Goal: Task Accomplishment & Management: Use online tool/utility

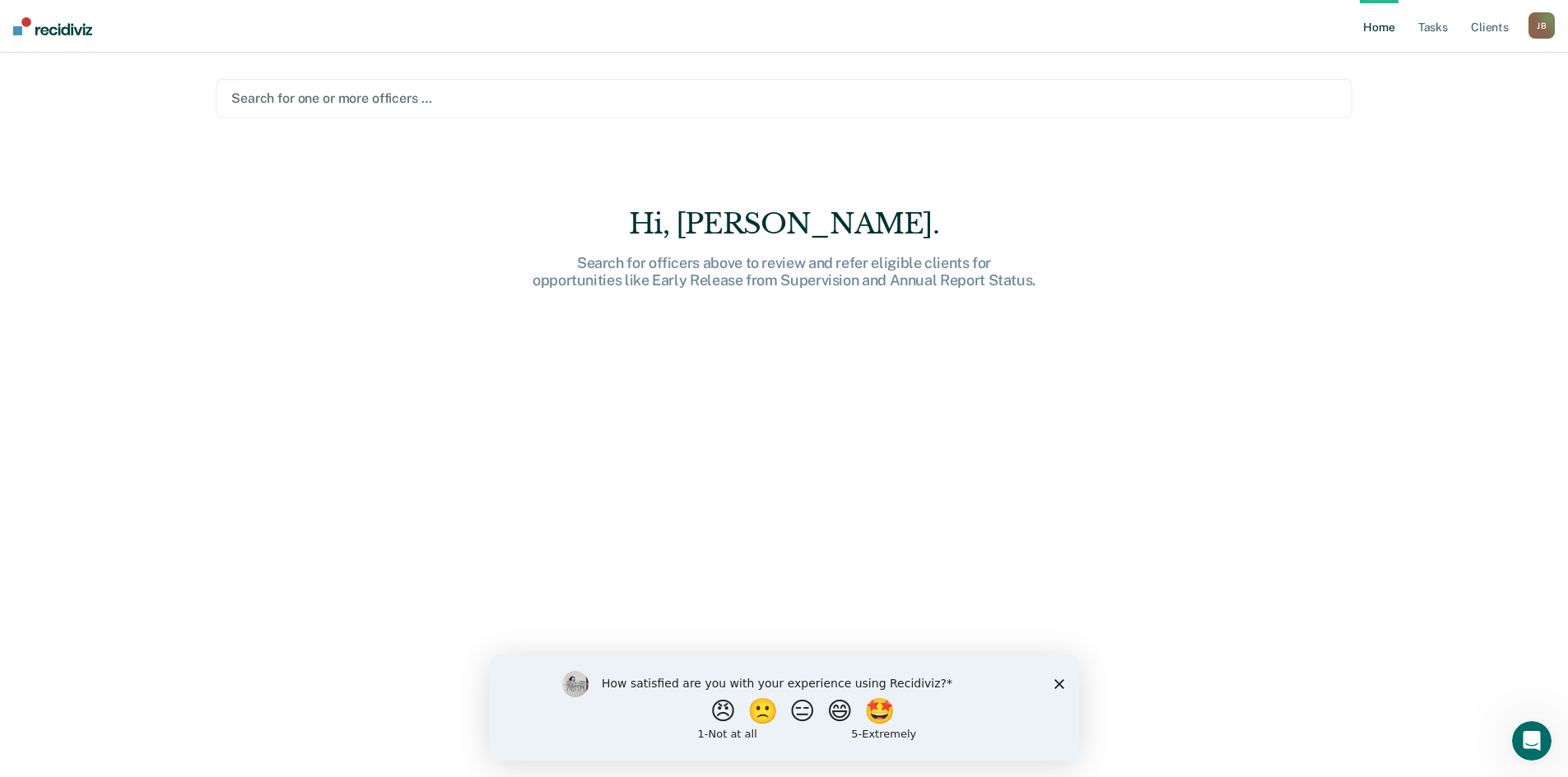
click at [347, 99] on div at bounding box center [784, 99] width 1105 height 19
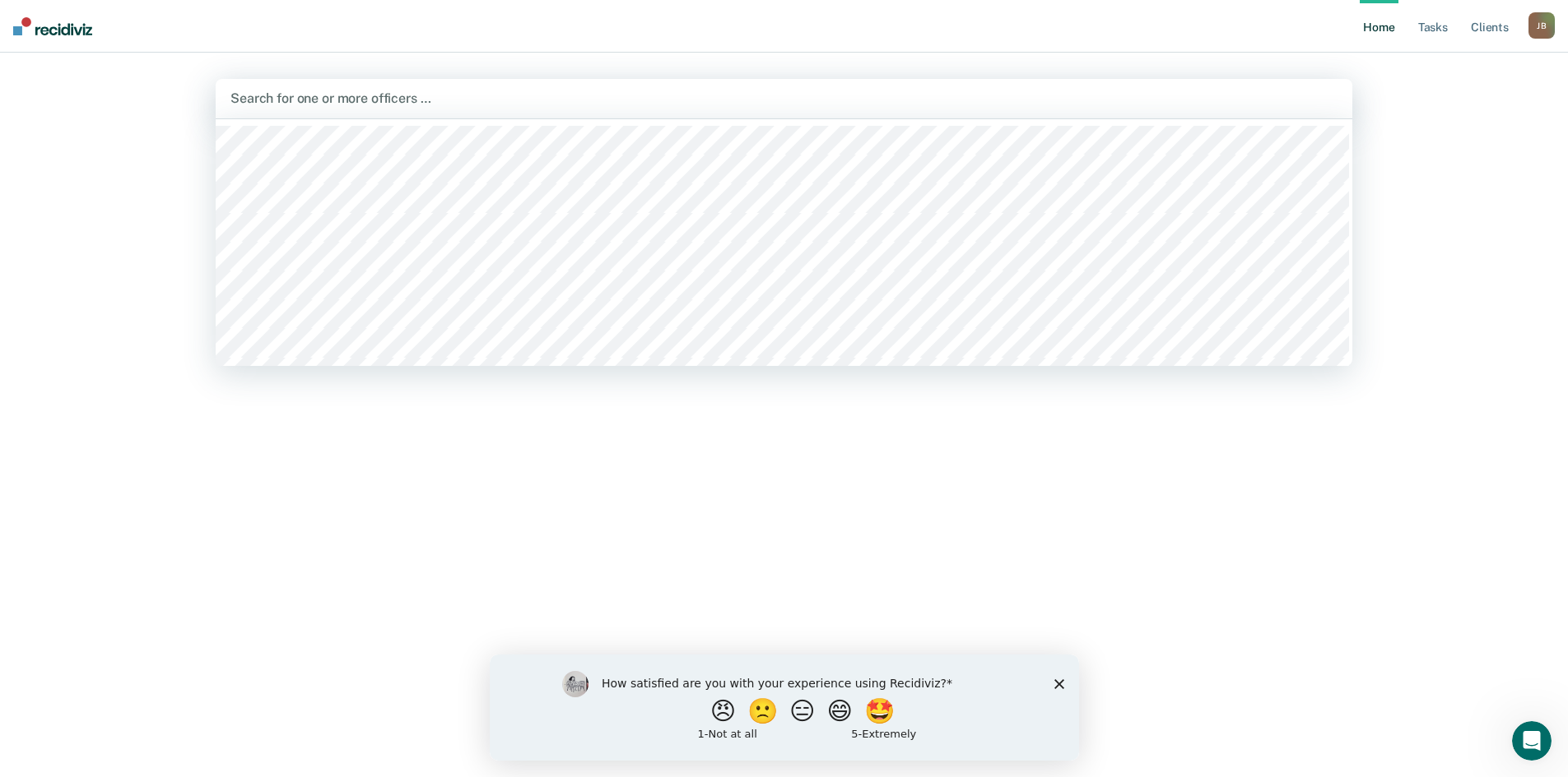
click at [1428, 204] on div "Home Tasks Client s Jillian Brewster J B Profile How it works Log Out 1140 resu…" at bounding box center [784, 388] width 1568 height 777
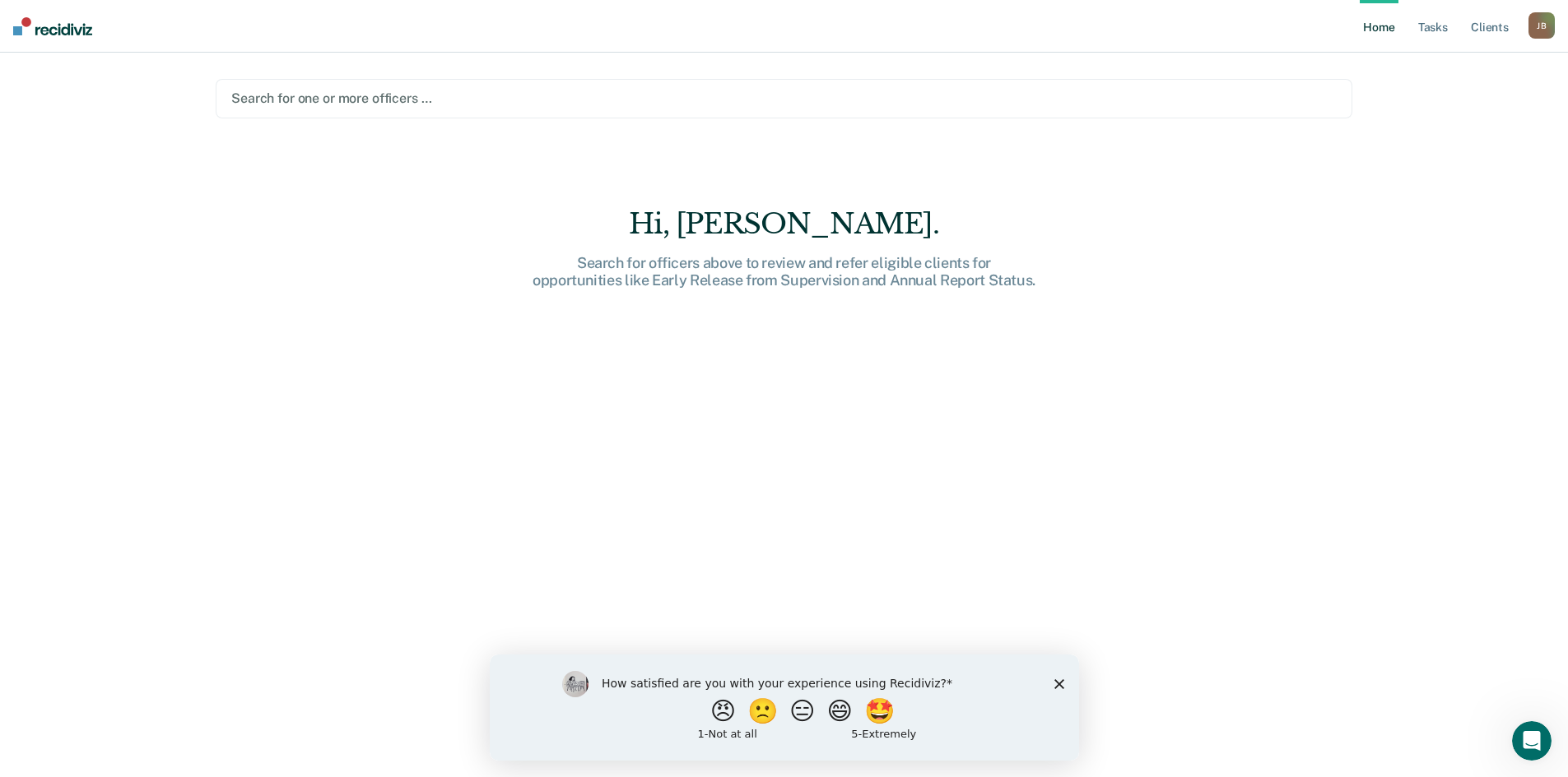
click at [1386, 33] on link "Home" at bounding box center [1378, 26] width 38 height 53
click at [1374, 29] on link "Home" at bounding box center [1378, 26] width 38 height 53
click at [1434, 18] on link "Tasks" at bounding box center [1432, 26] width 36 height 53
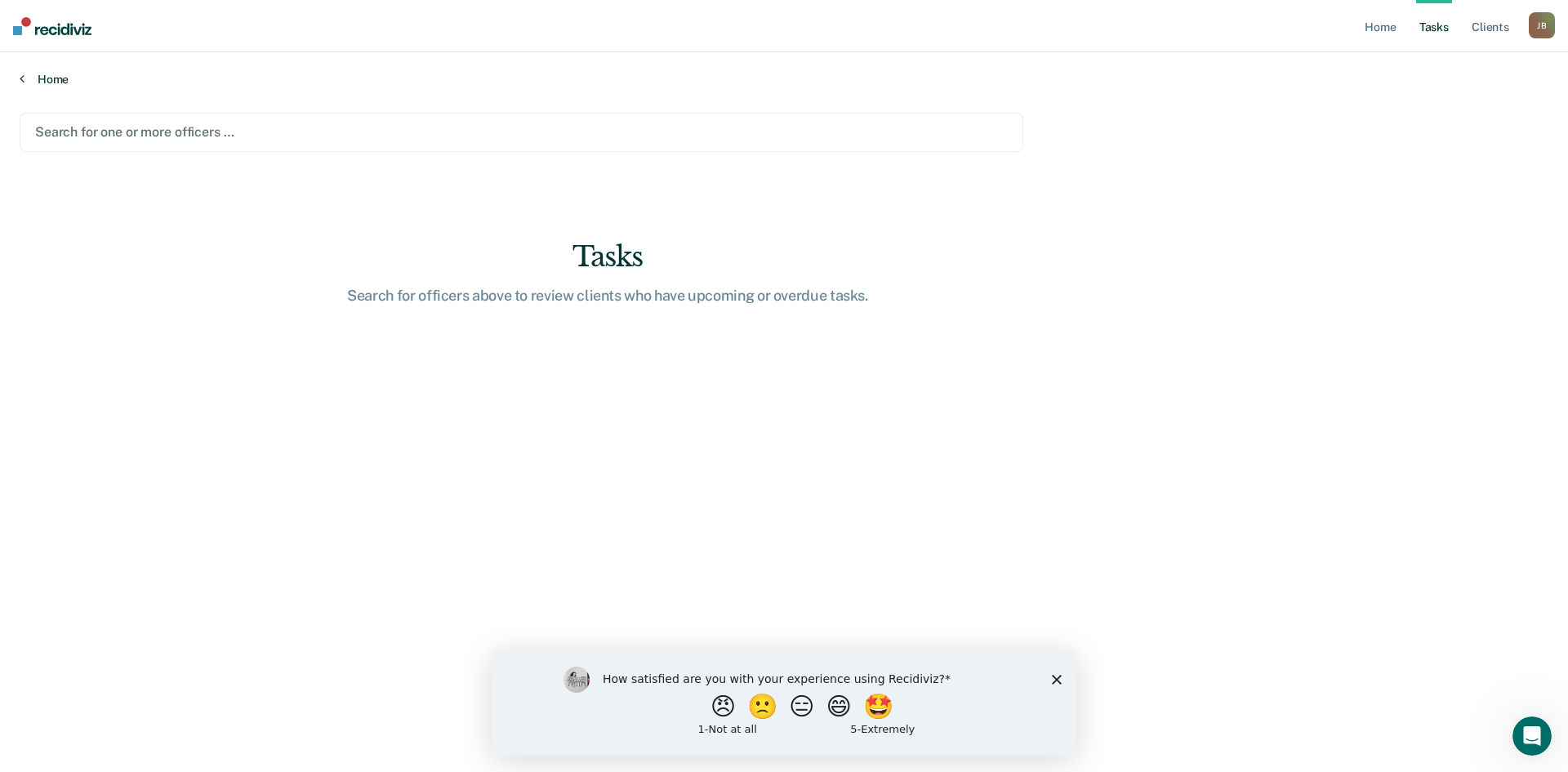
click at [54, 73] on link "Home" at bounding box center [784, 79] width 1529 height 15
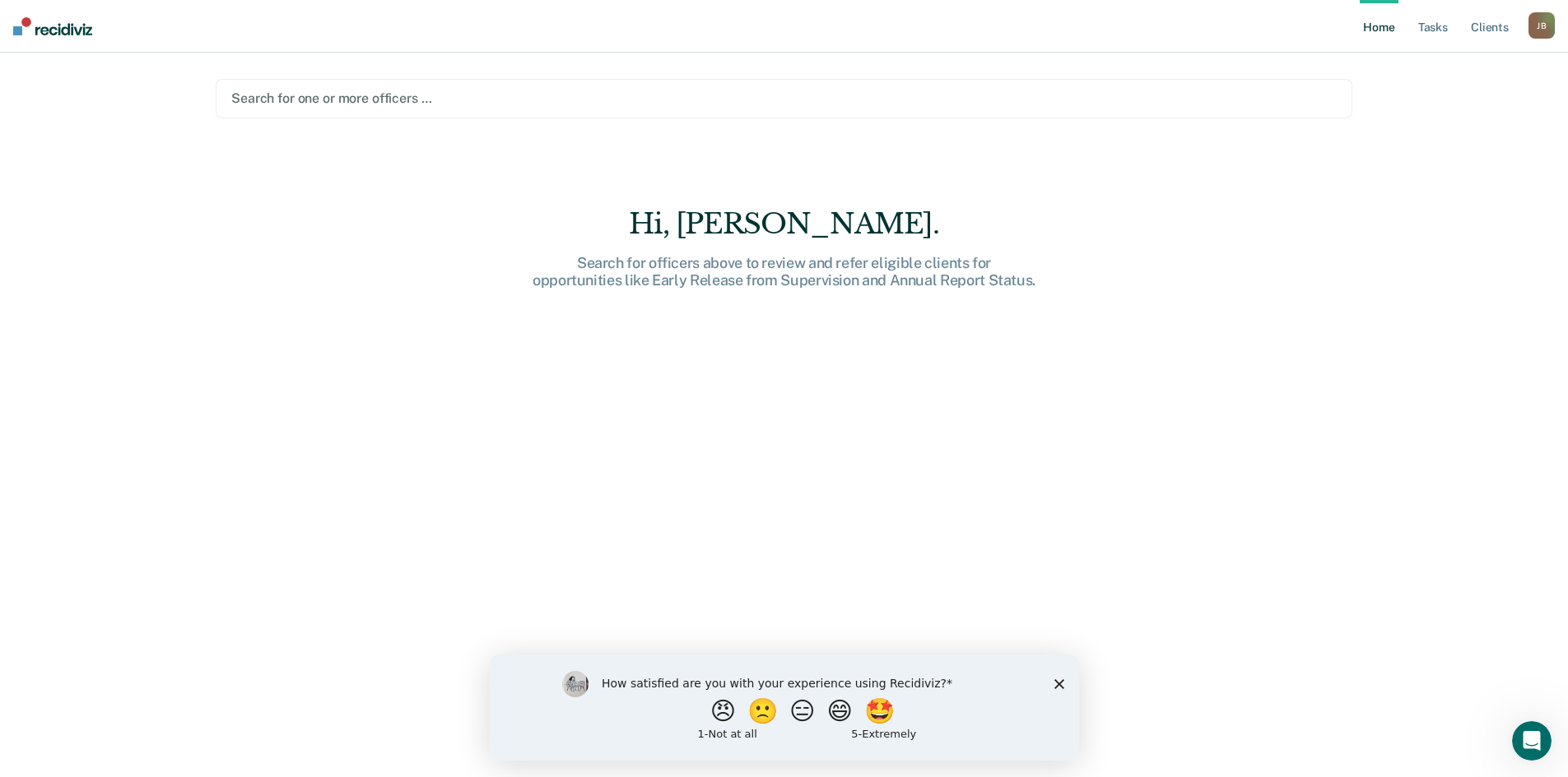
click at [1539, 26] on div "J B" at bounding box center [1541, 25] width 26 height 26
click at [1424, 68] on link "Profile" at bounding box center [1475, 67] width 132 height 14
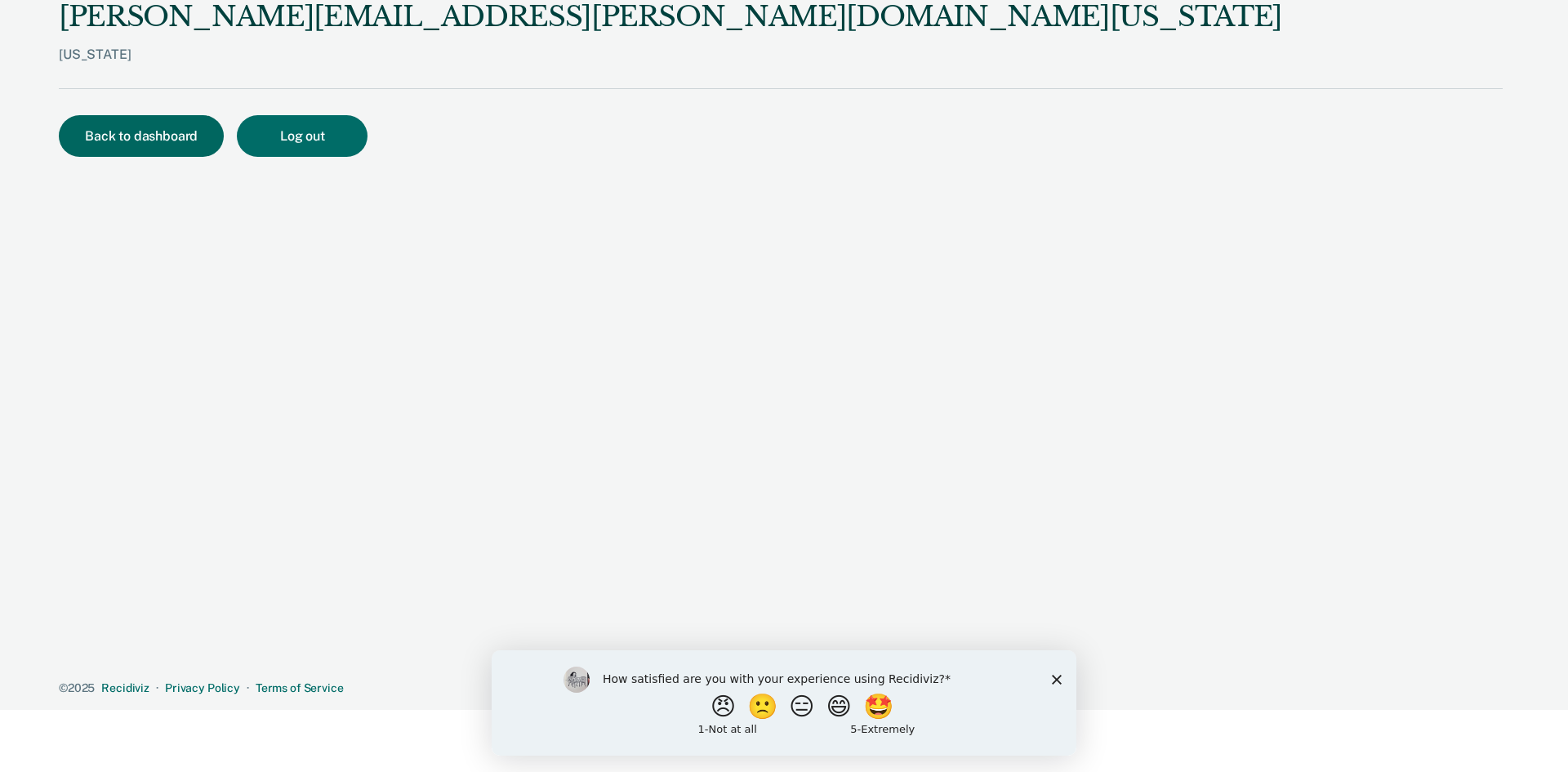
click at [140, 134] on button "Back to dashboard" at bounding box center [141, 136] width 165 height 42
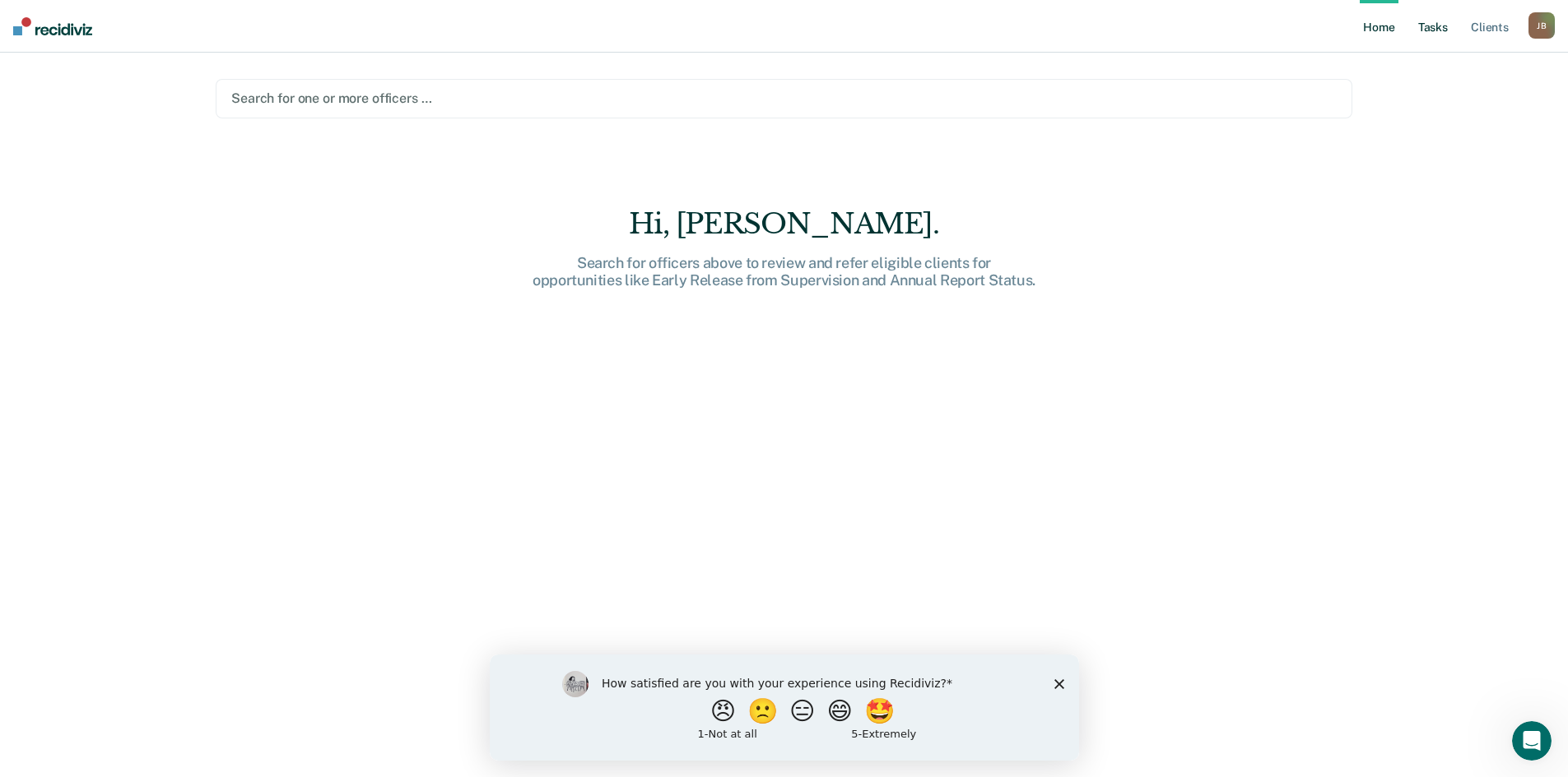
click at [1435, 29] on link "Tasks" at bounding box center [1432, 26] width 36 height 53
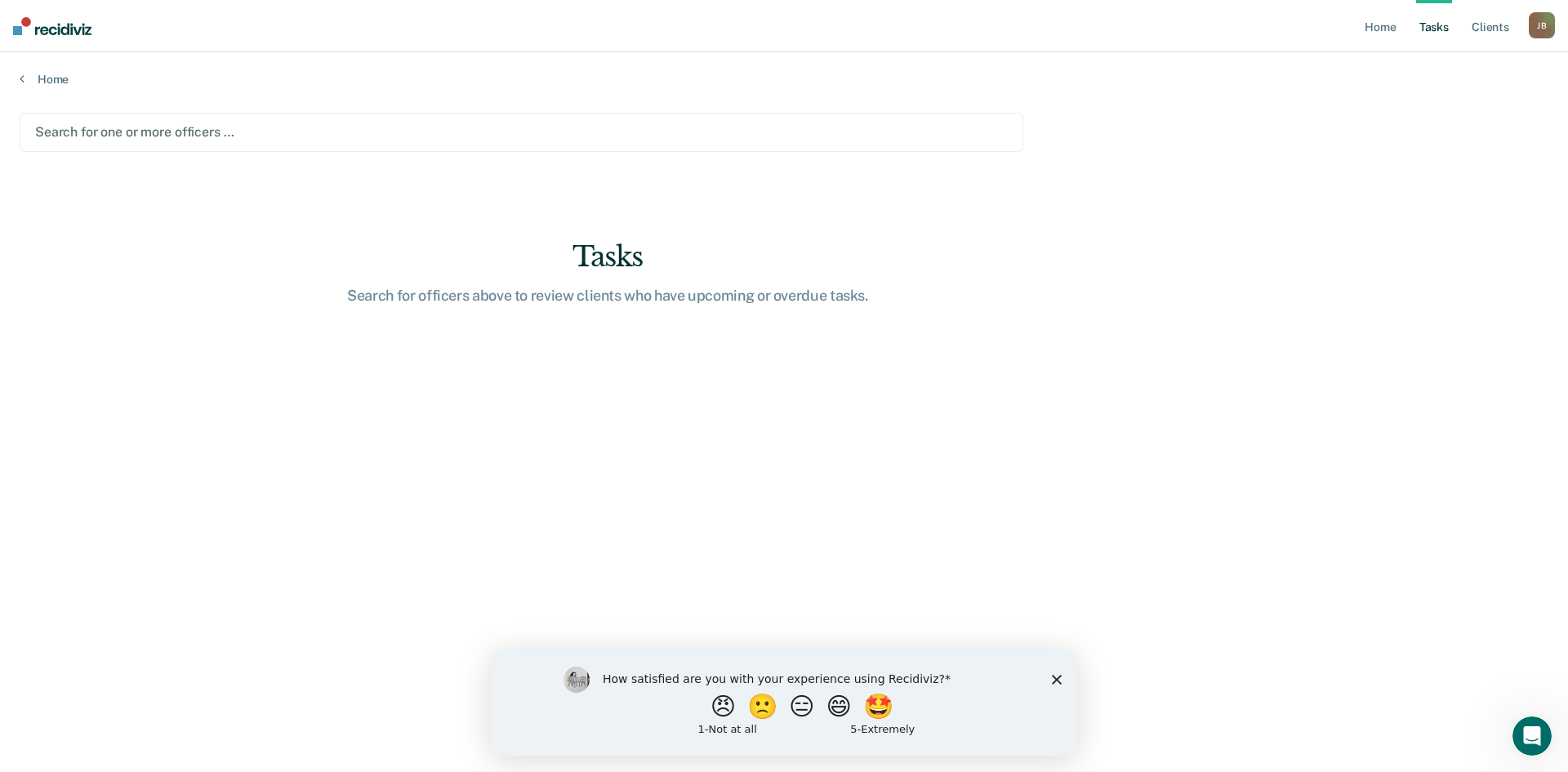
click at [1551, 30] on div "J B" at bounding box center [1542, 25] width 26 height 26
click at [1445, 66] on link "Profile" at bounding box center [1476, 66] width 131 height 14
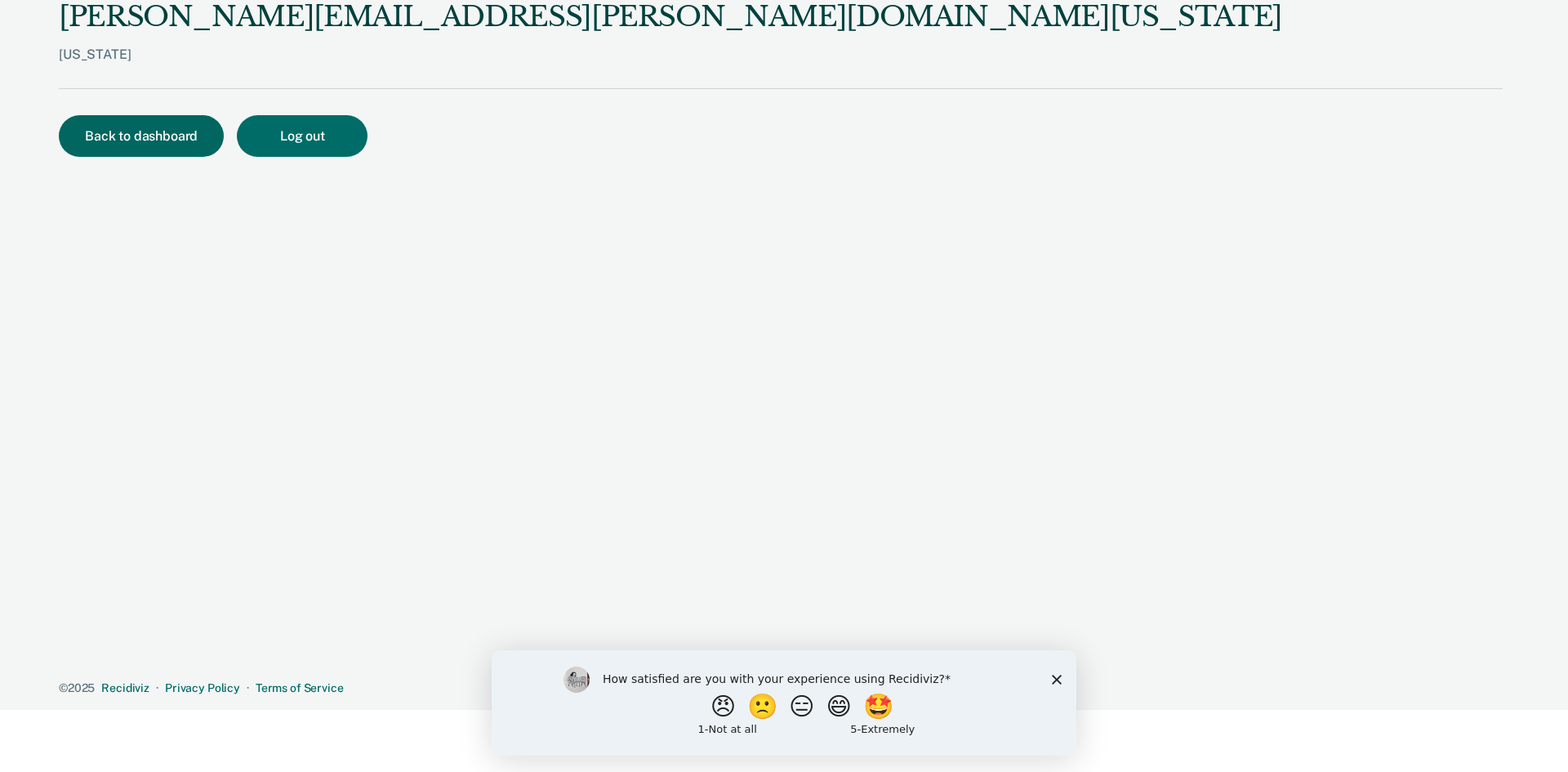
click at [162, 134] on button "Back to dashboard" at bounding box center [141, 136] width 165 height 42
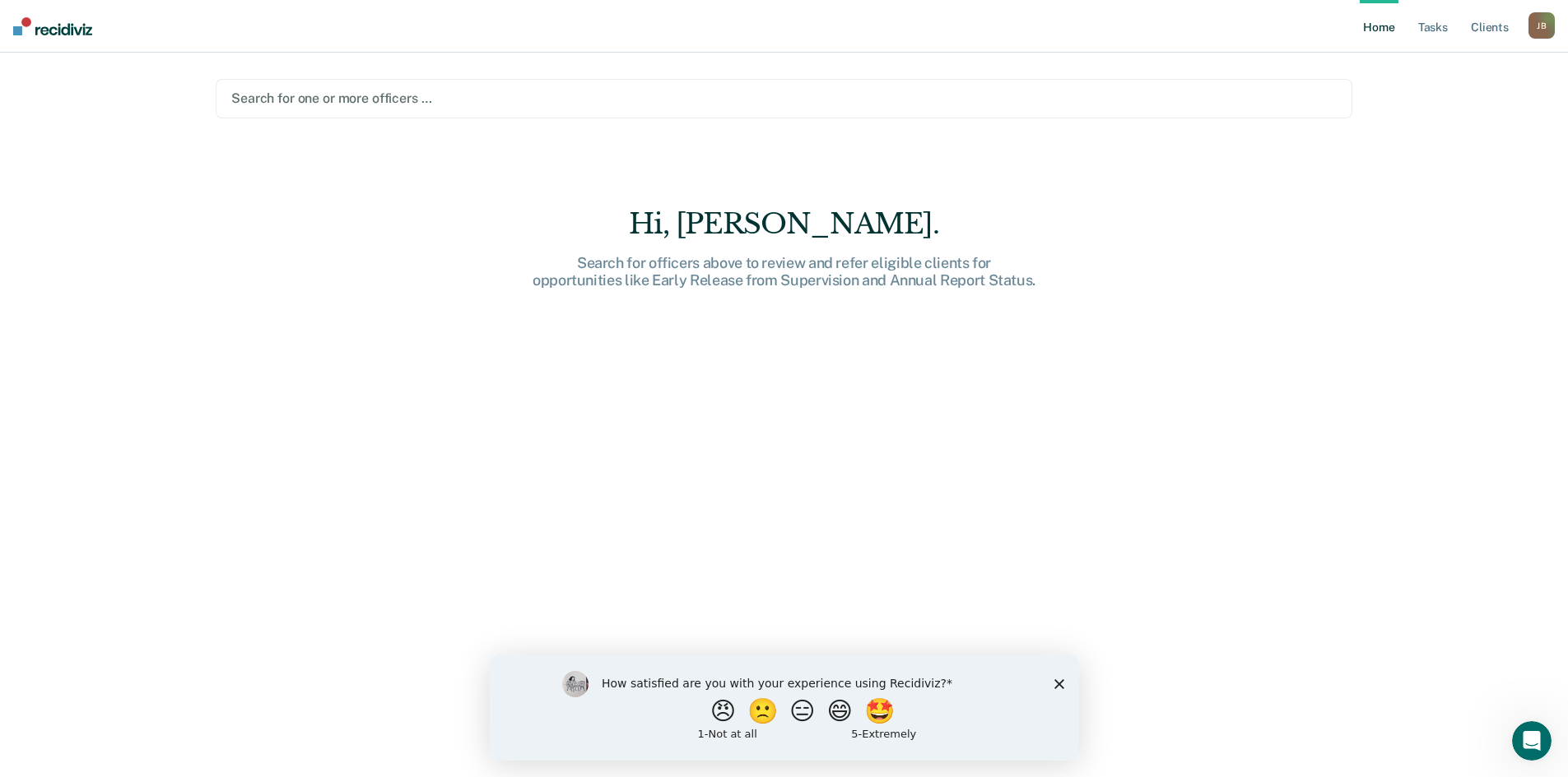
click at [272, 90] on div at bounding box center [784, 99] width 1105 height 19
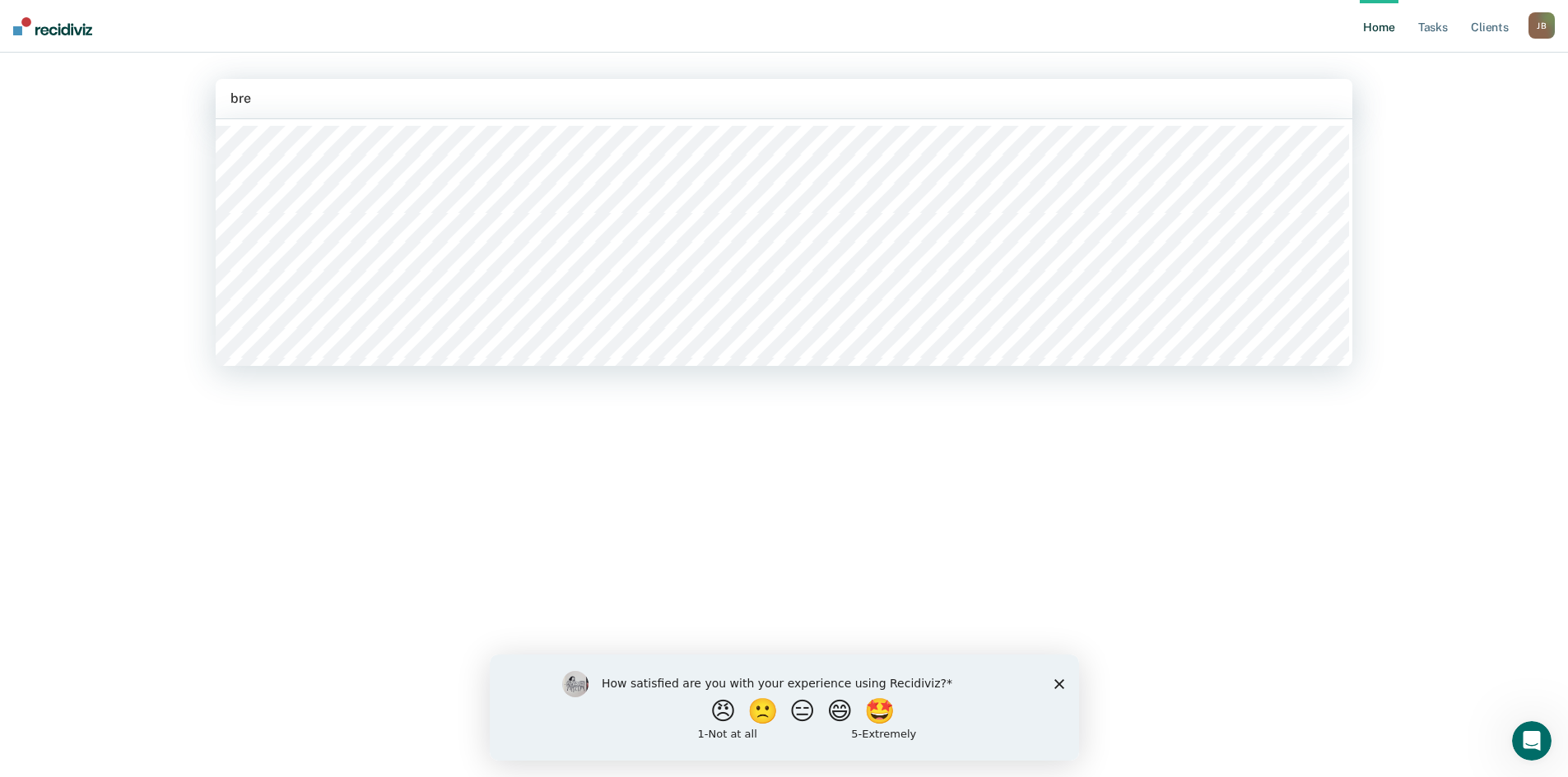
type input "brew"
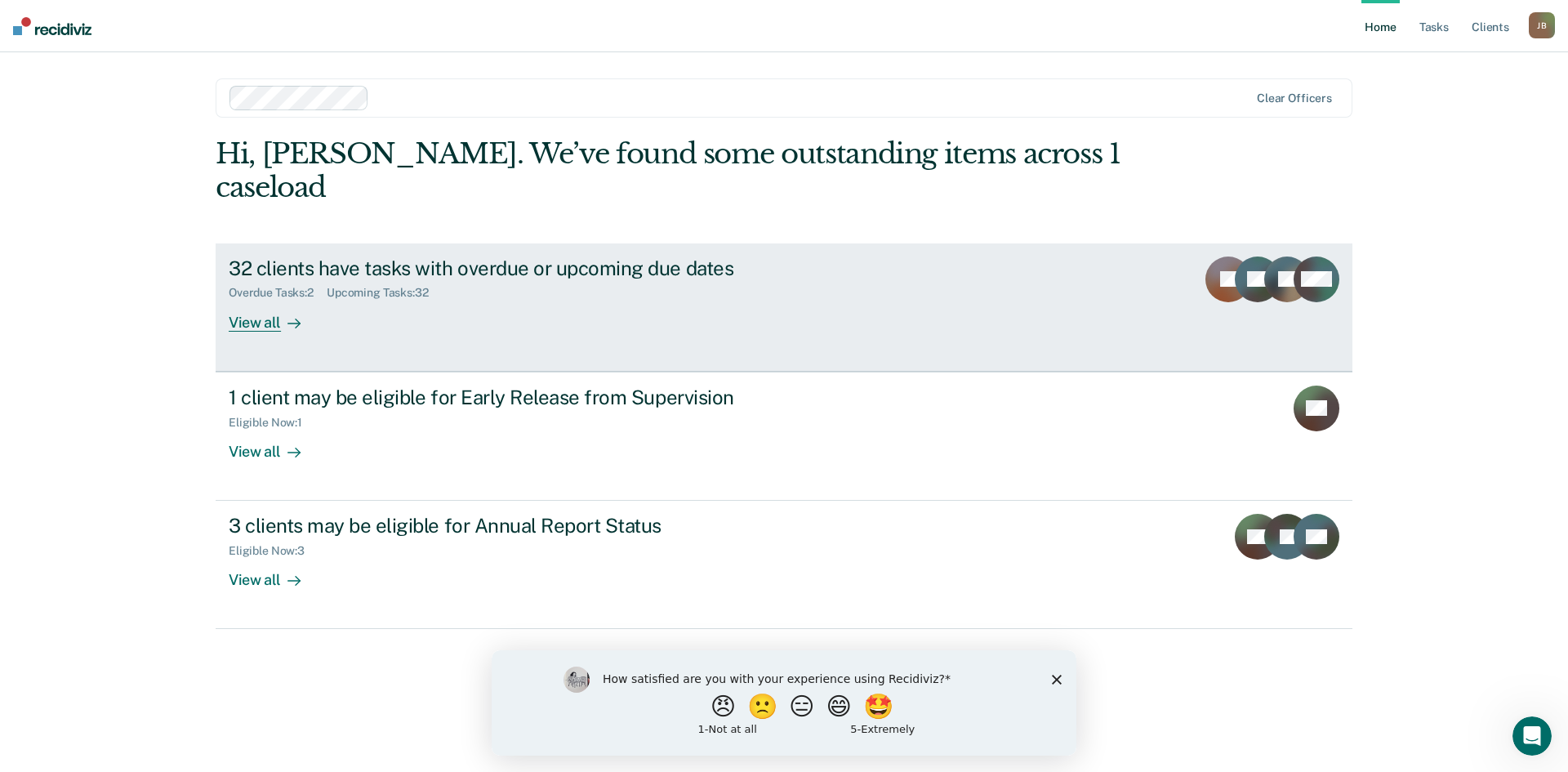
click at [249, 300] on div "View all" at bounding box center [274, 316] width 91 height 32
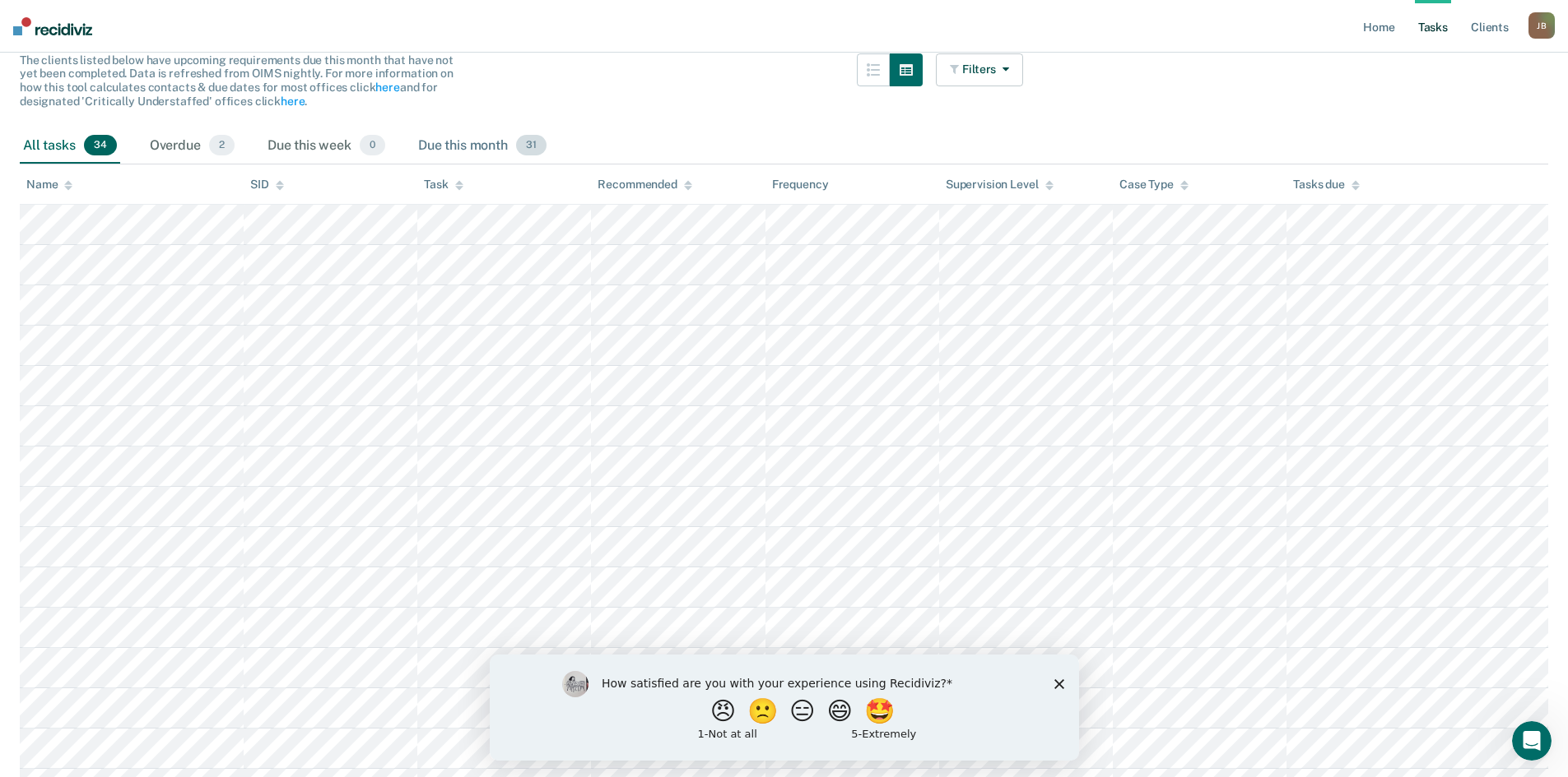
scroll to position [165, 0]
click at [175, 153] on div "Overdue 2" at bounding box center [193, 148] width 91 height 36
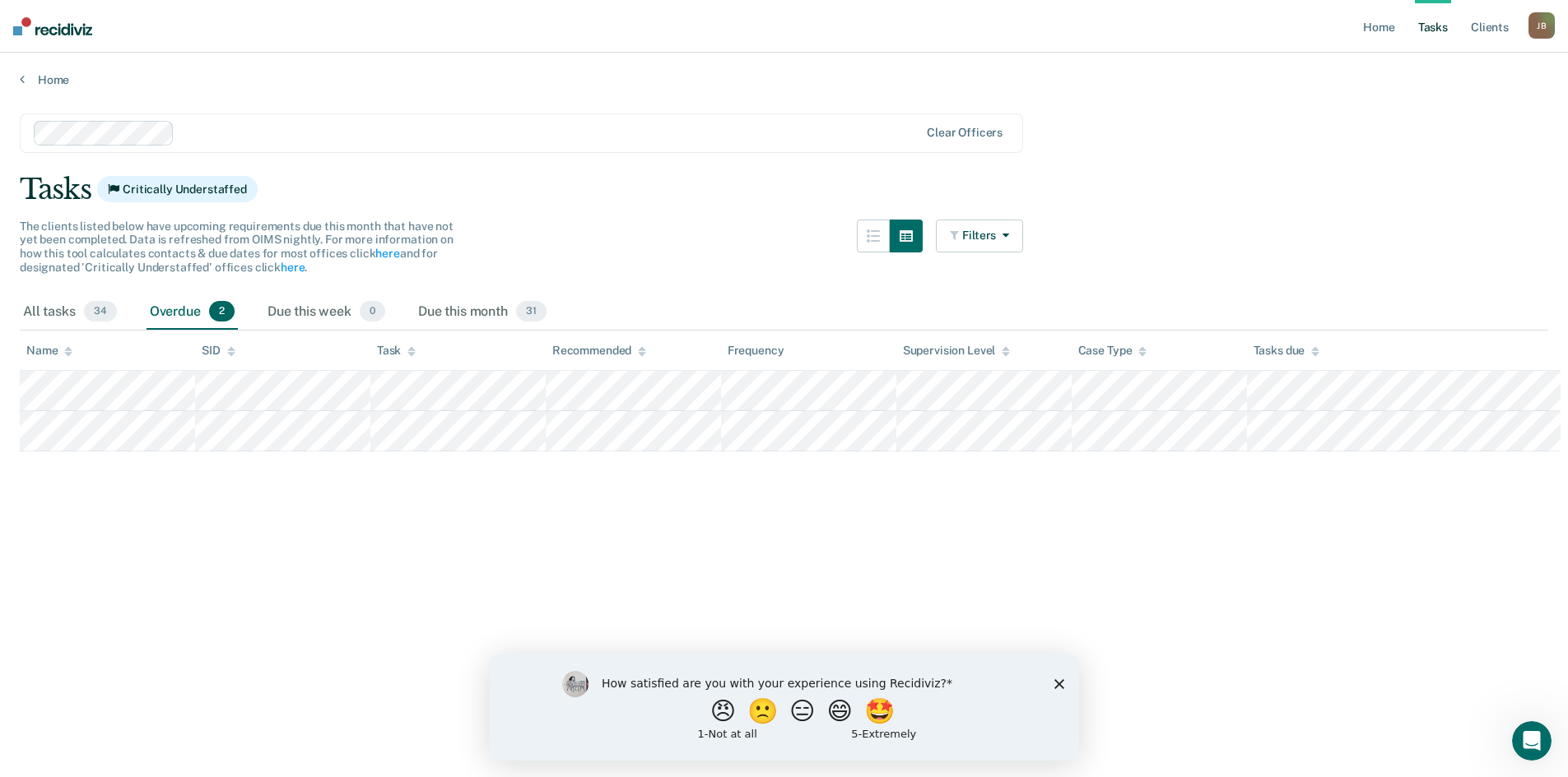
scroll to position [0, 0]
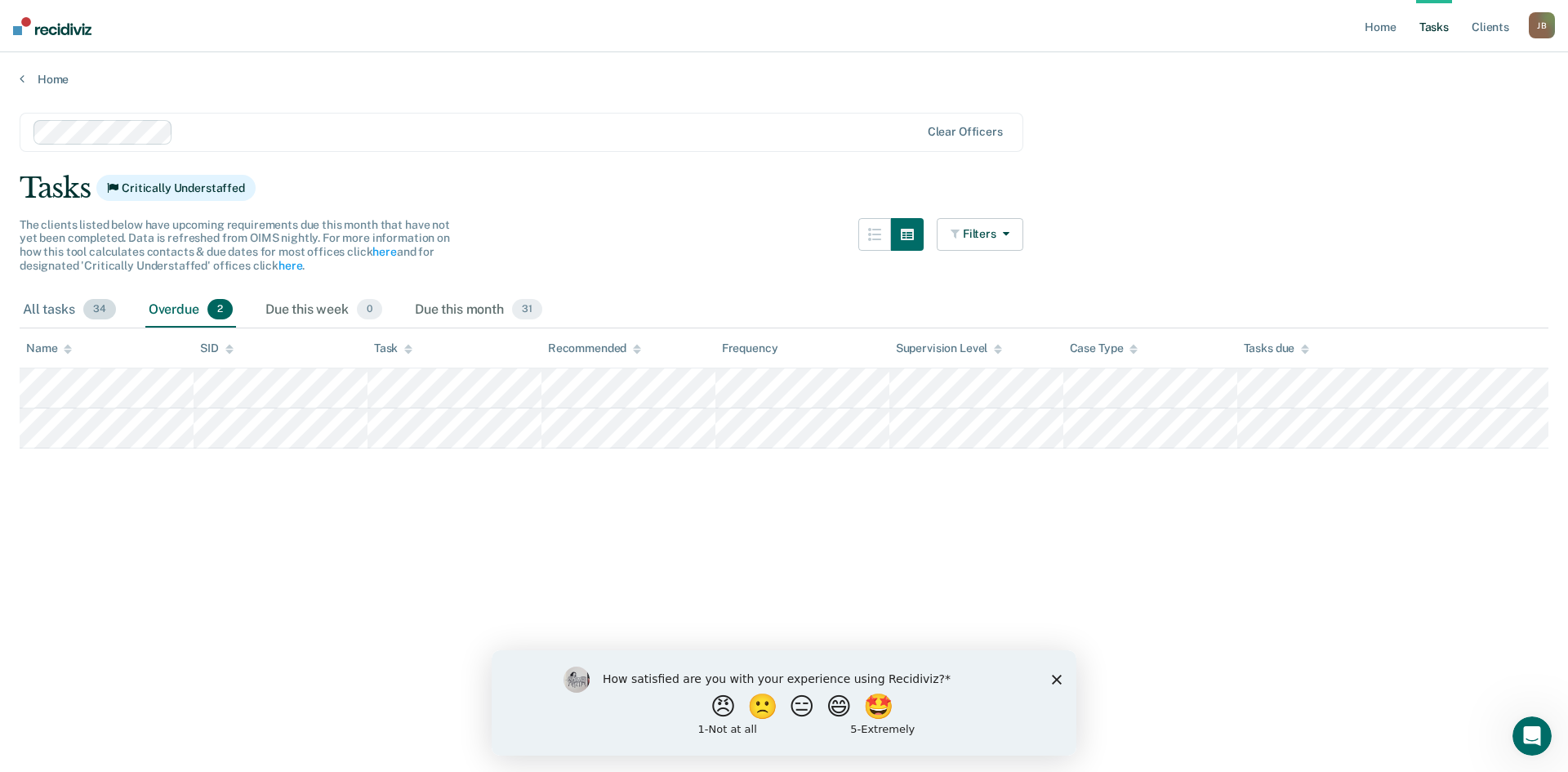
click at [57, 306] on div "All tasks 34" at bounding box center [69, 310] width 100 height 36
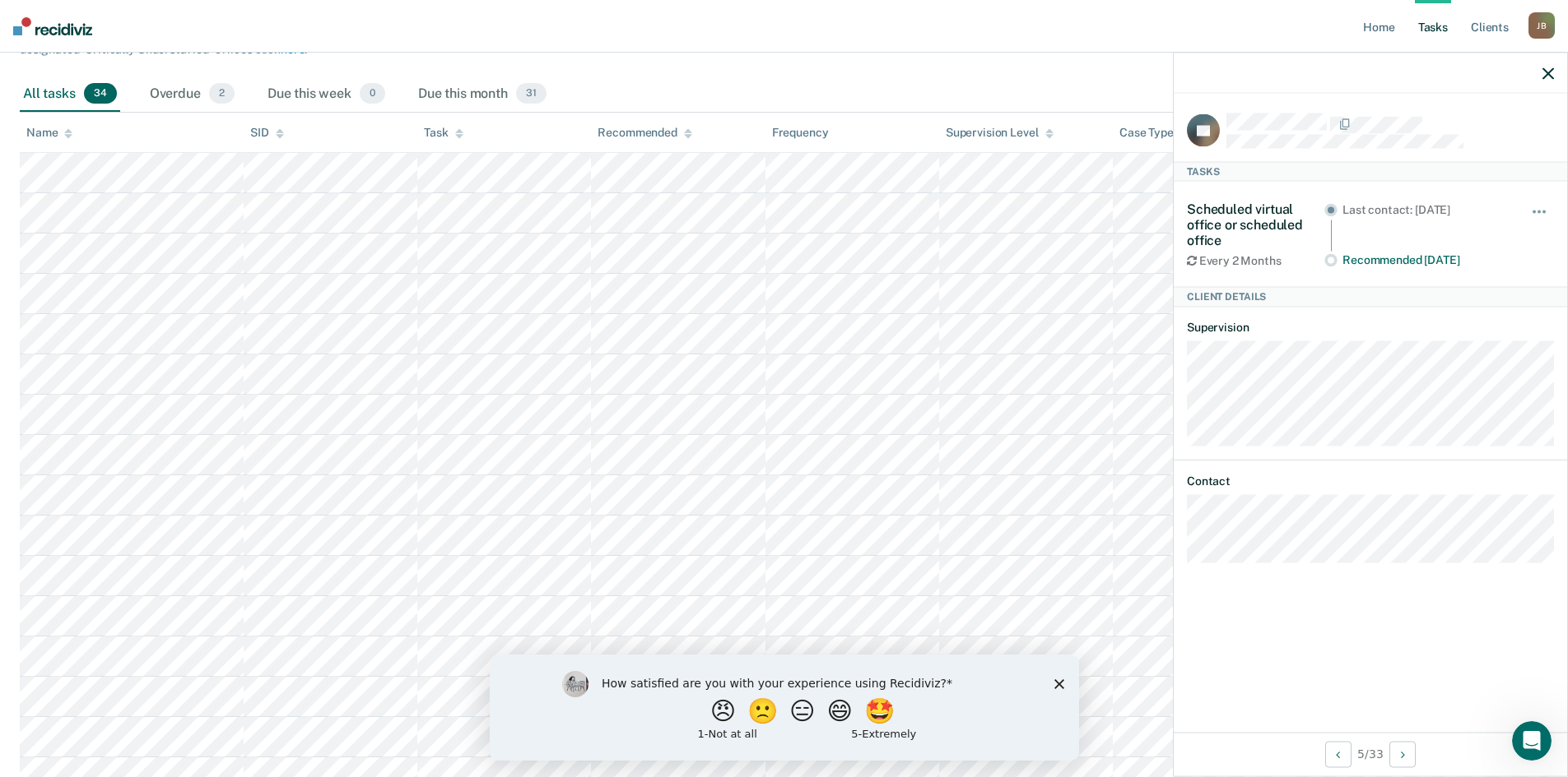
scroll to position [246, 0]
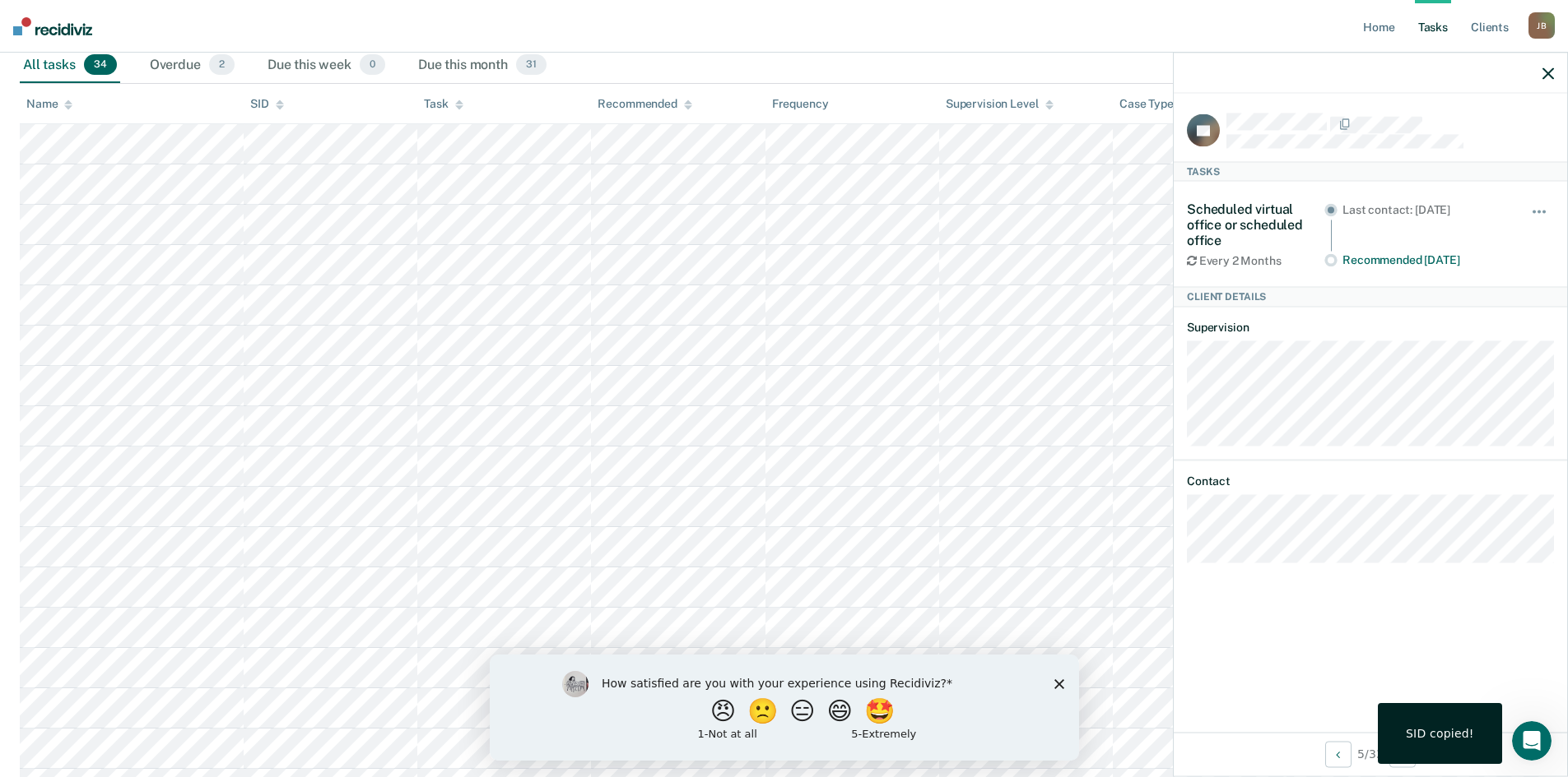
click at [1543, 73] on icon "button" at bounding box center [1548, 73] width 11 height 11
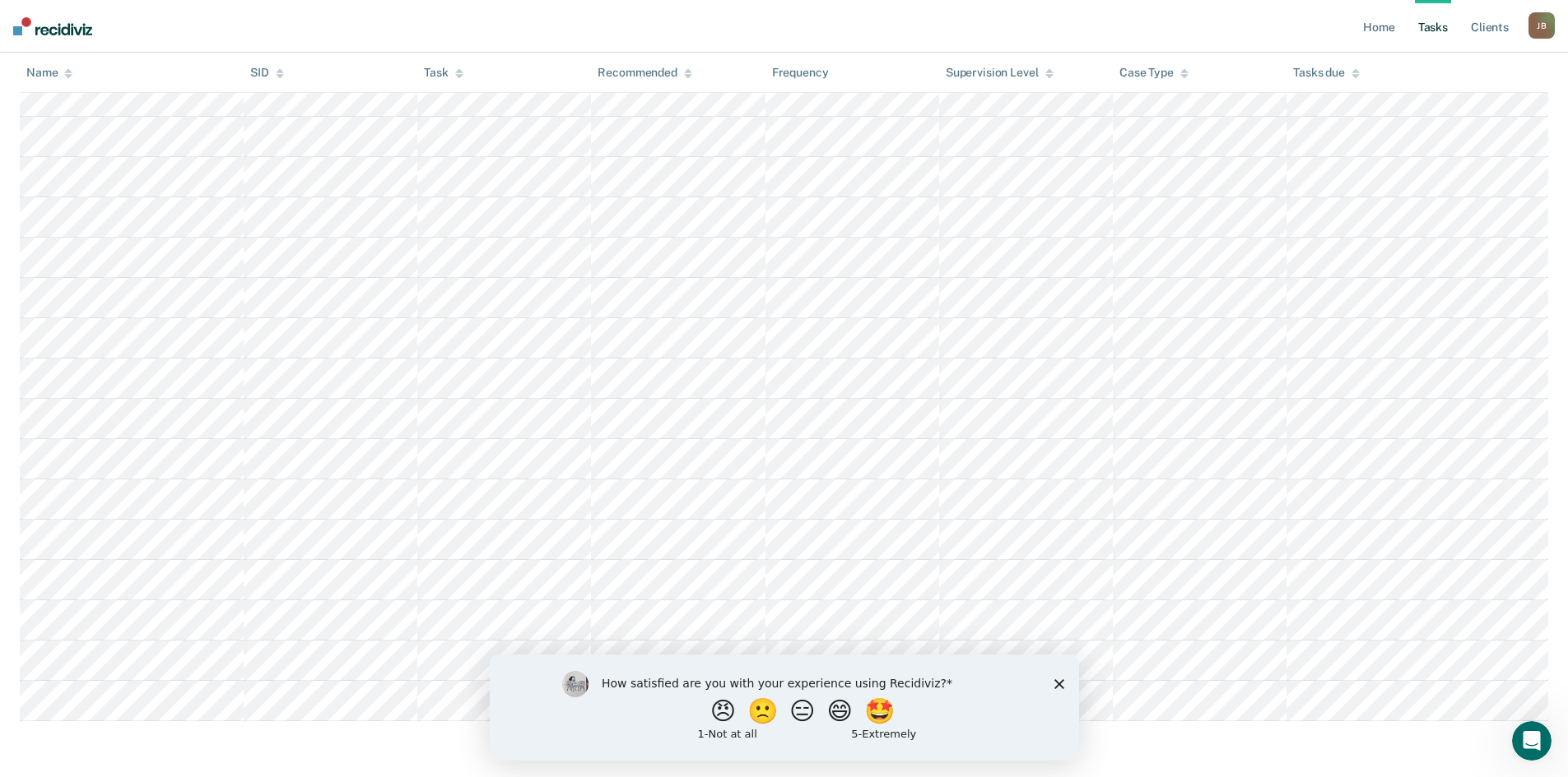
scroll to position [1030, 0]
click at [1057, 690] on div "How satisfied are you with your experience using Recidiviz? 😠 🙁 😑 😄 🤩 1 - Not a…" at bounding box center [784, 707] width 590 height 106
click at [1057, 680] on icon "Close survey" at bounding box center [1058, 683] width 10 height 10
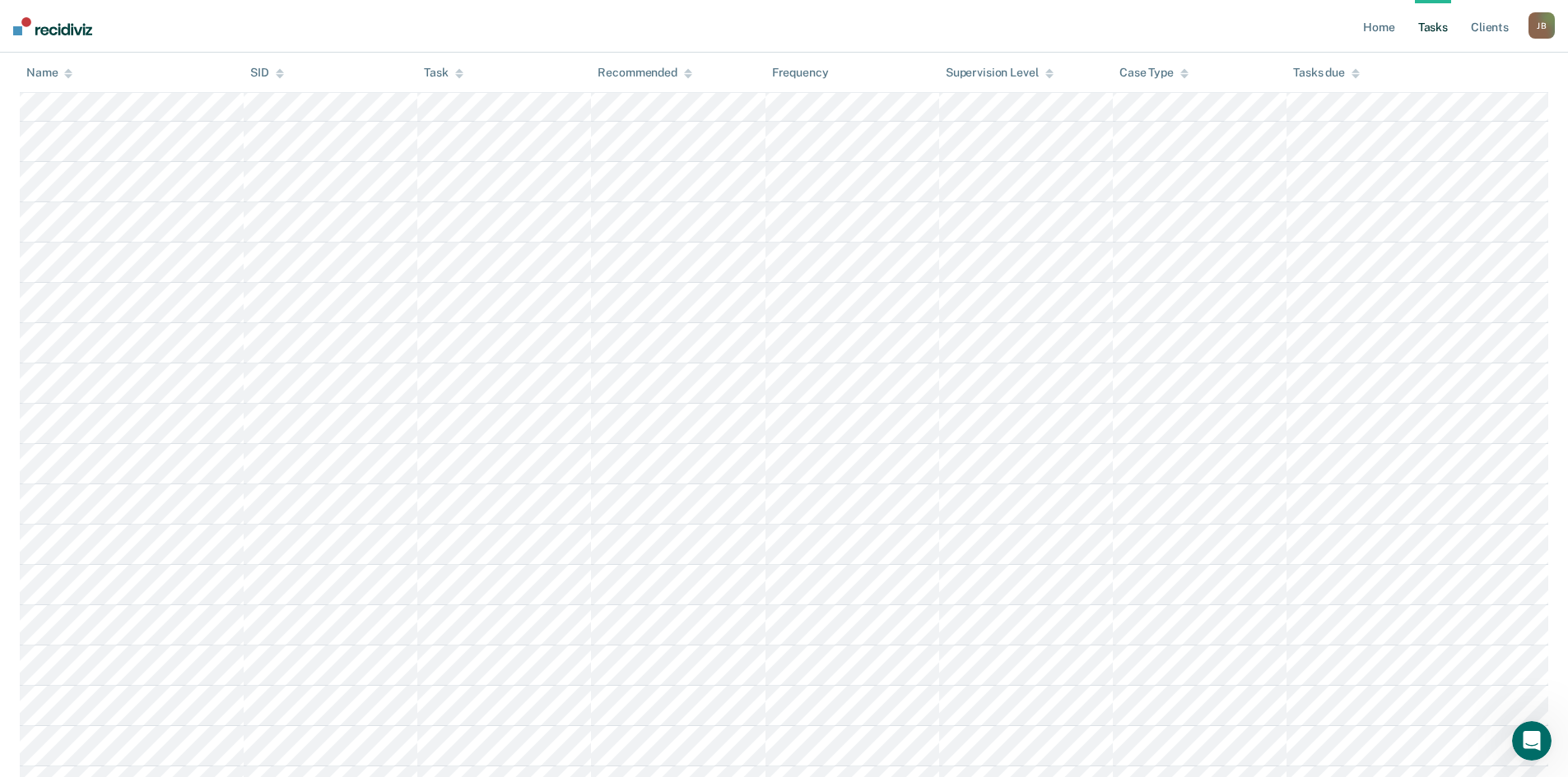
scroll to position [0, 0]
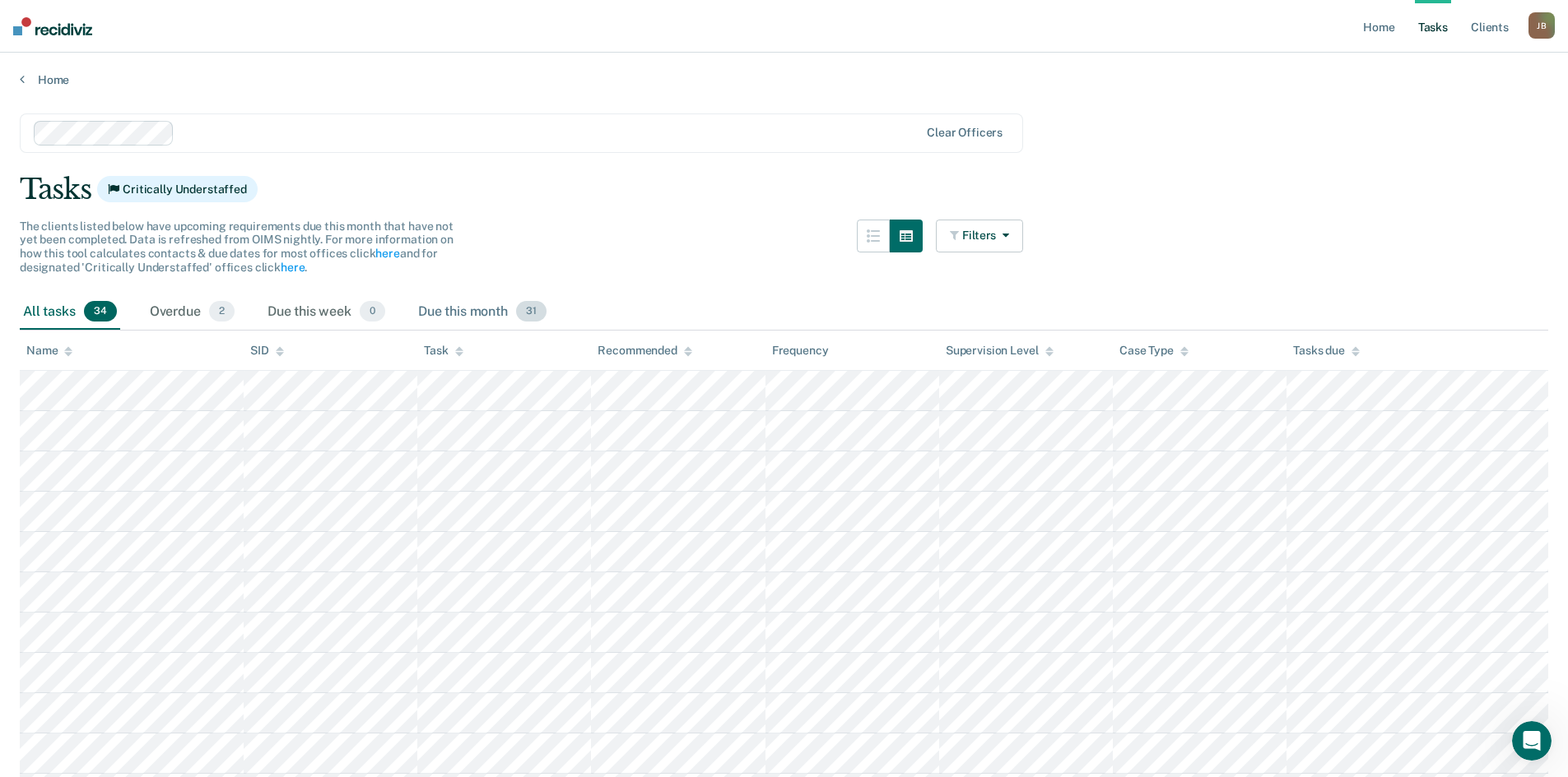
click at [454, 308] on div "Due this month 31" at bounding box center [482, 312] width 135 height 36
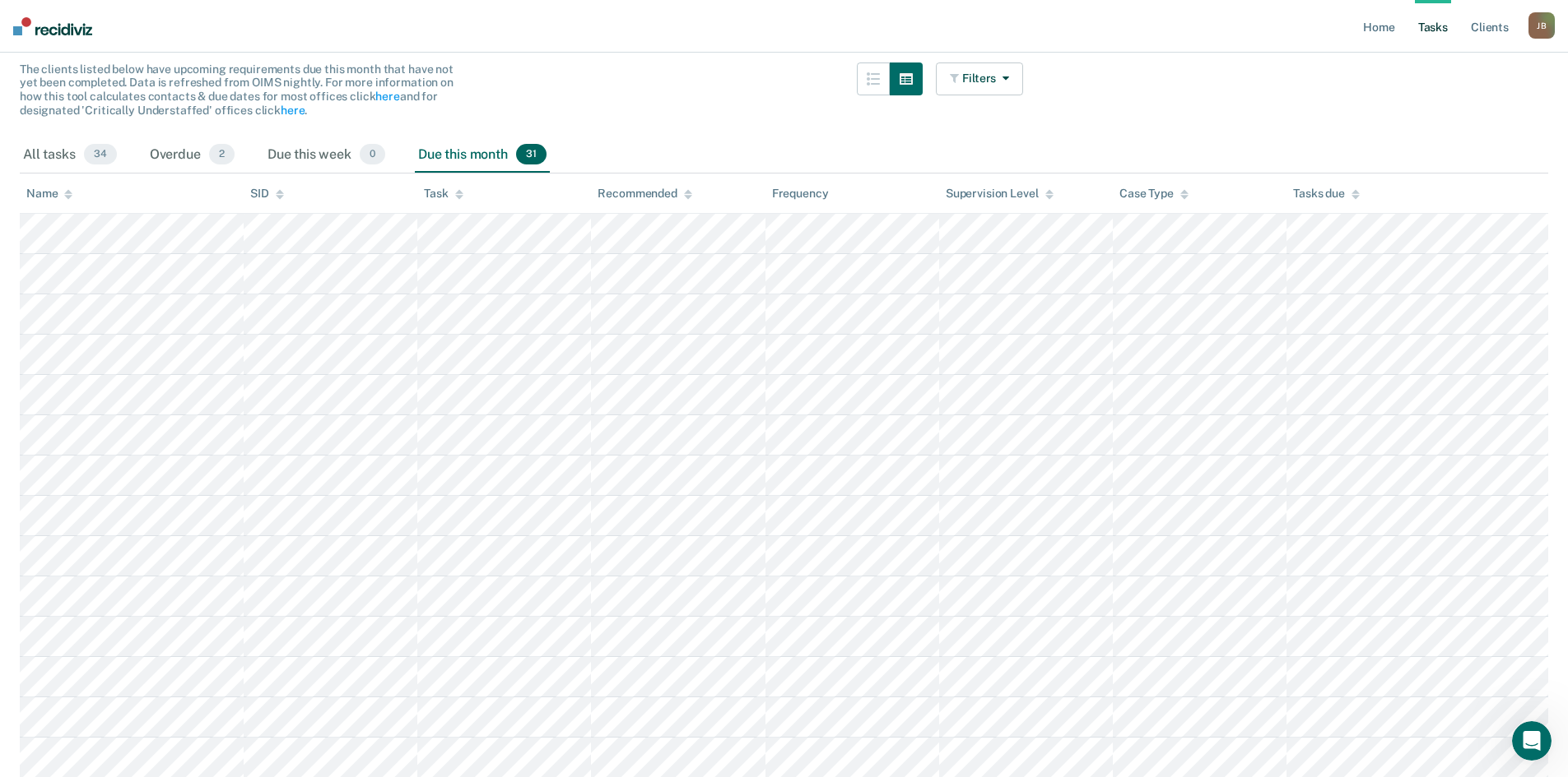
scroll to position [168, 0]
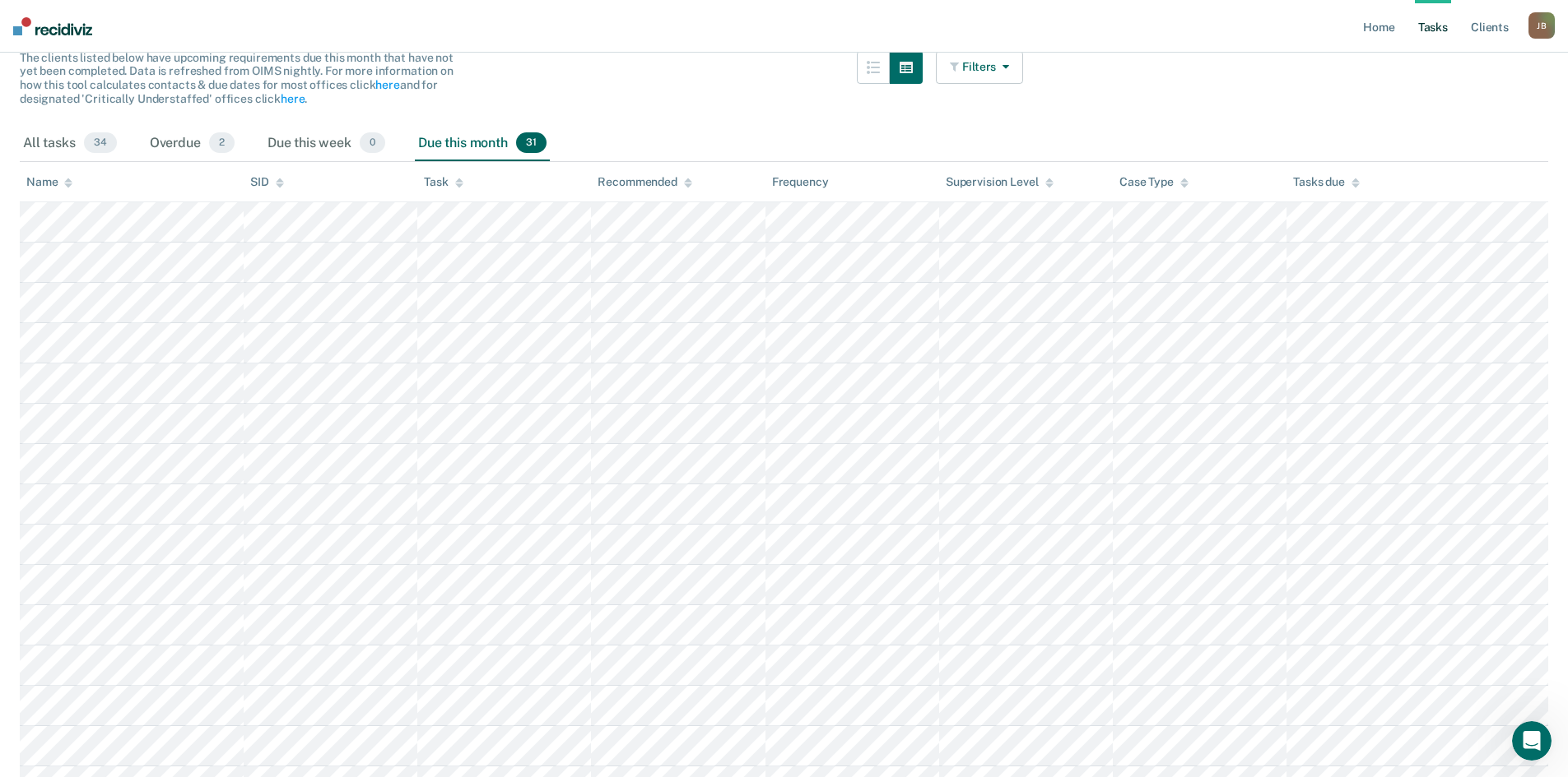
click at [1019, 63] on button "Filters" at bounding box center [979, 67] width 87 height 33
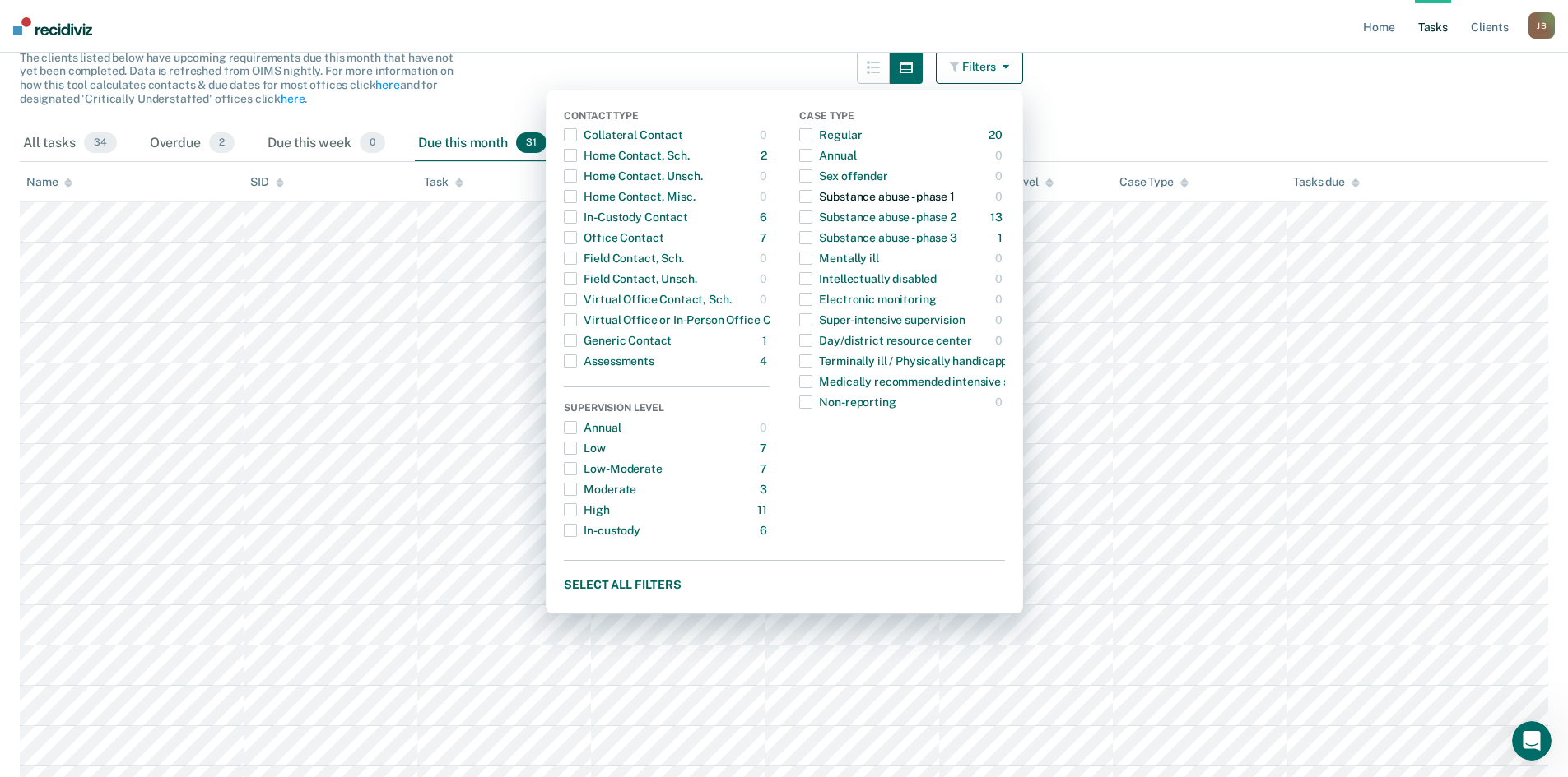
scroll to position [86, 0]
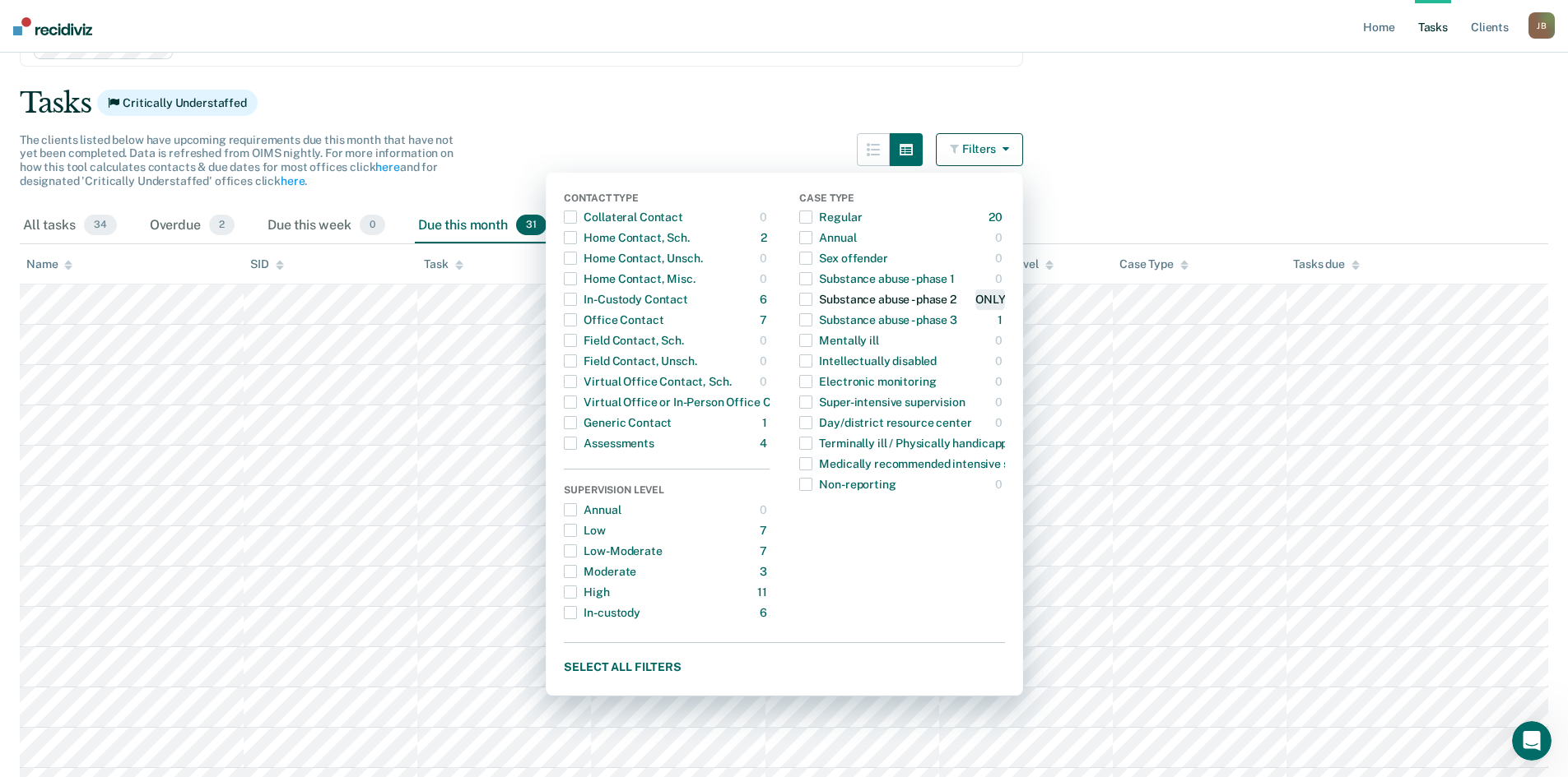
click at [1005, 297] on div "ONLY" at bounding box center [990, 299] width 30 height 26
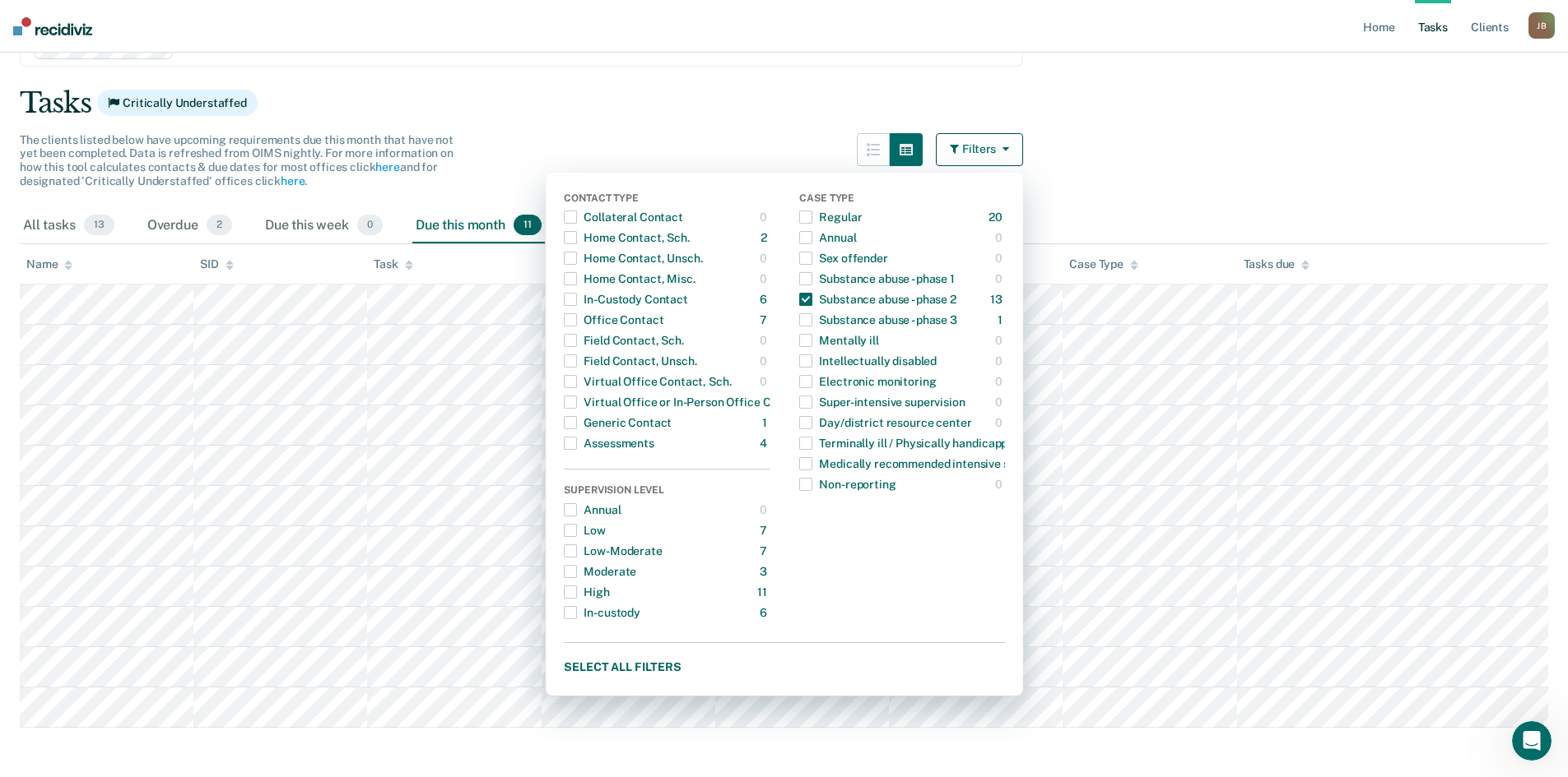
click at [586, 41] on nav "Home Tasks Client s Jillian Brewster J B Profile How it works Log Out" at bounding box center [784, 26] width 1568 height 53
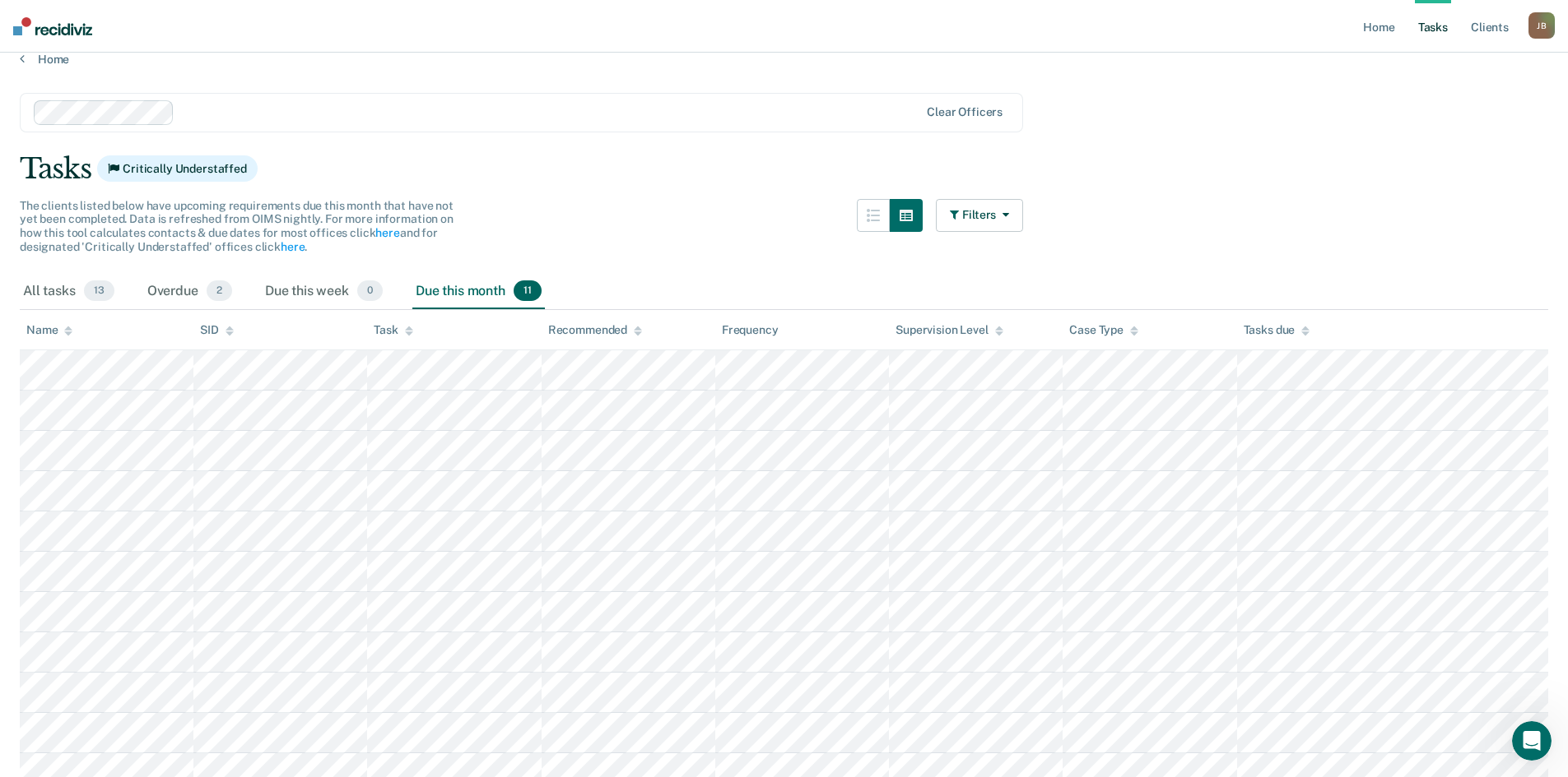
scroll to position [103, 0]
